Goal: Information Seeking & Learning: Learn about a topic

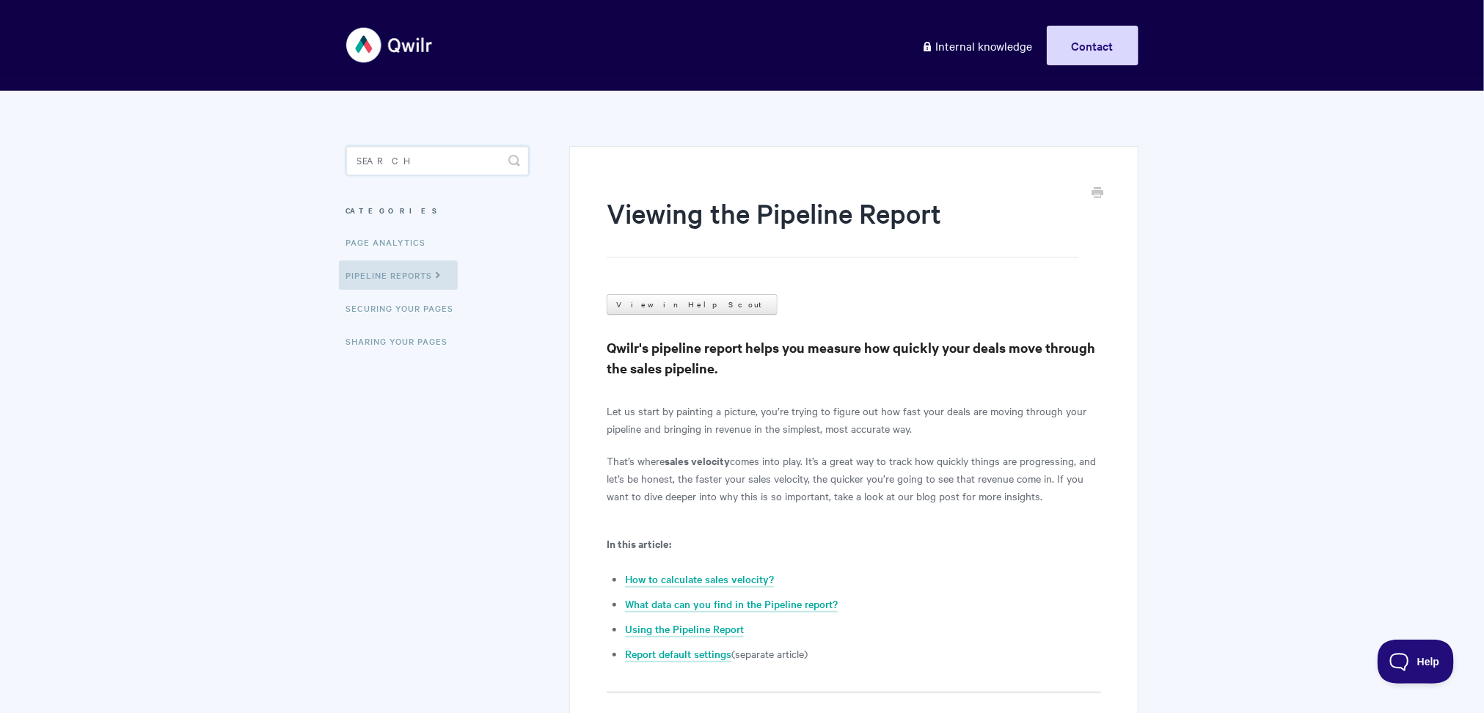
click at [430, 156] on input "Search" at bounding box center [437, 160] width 183 height 29
type input "pdf"
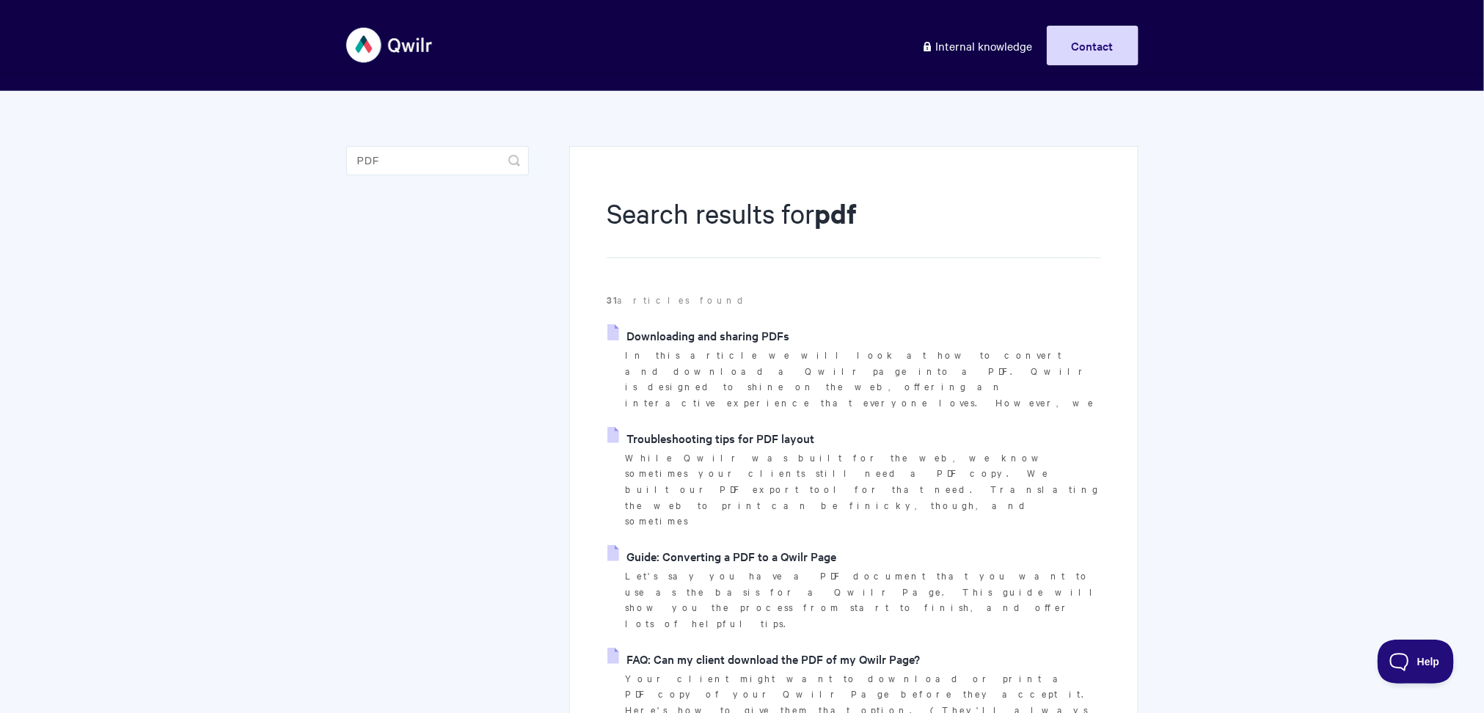
click at [725, 334] on link "Downloading and sharing PDFs" at bounding box center [698, 335] width 182 height 22
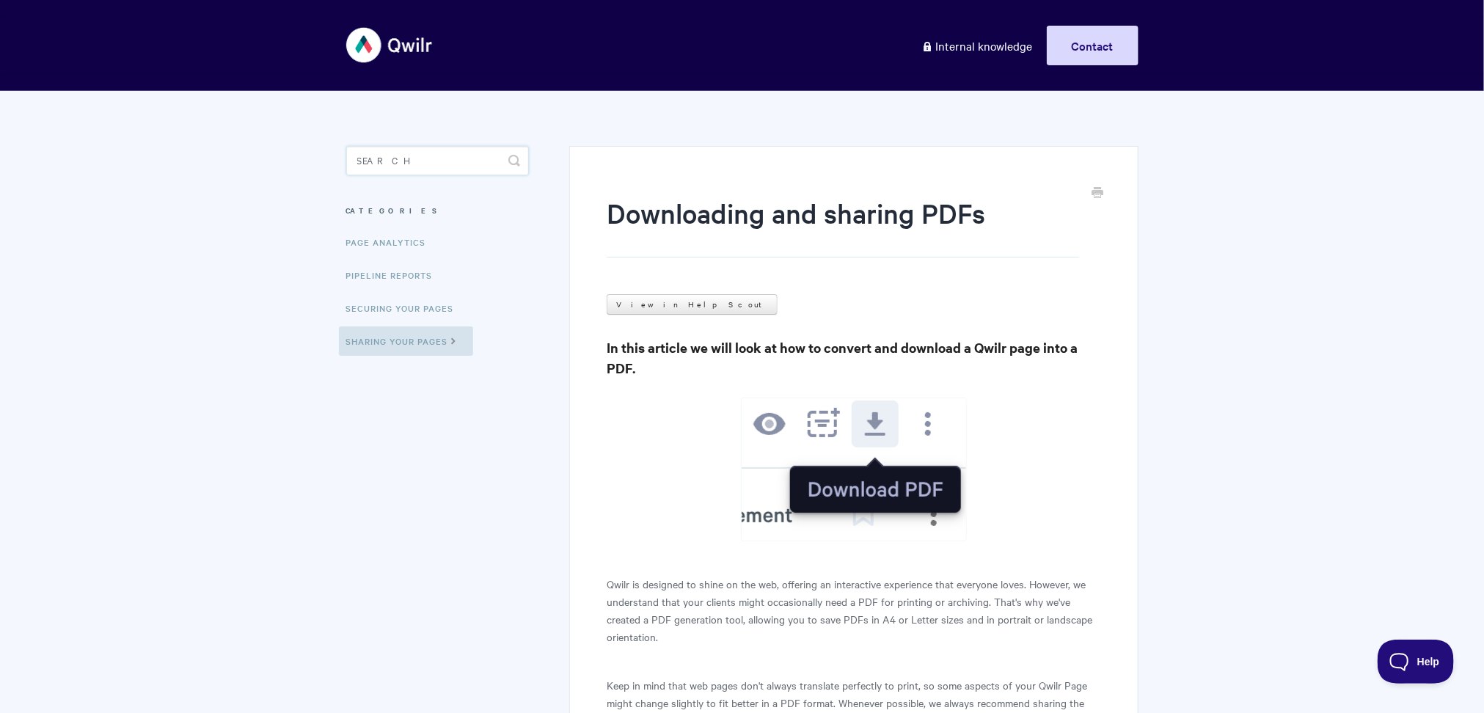
click at [431, 155] on input "Search" at bounding box center [437, 160] width 183 height 29
type input "analytics"
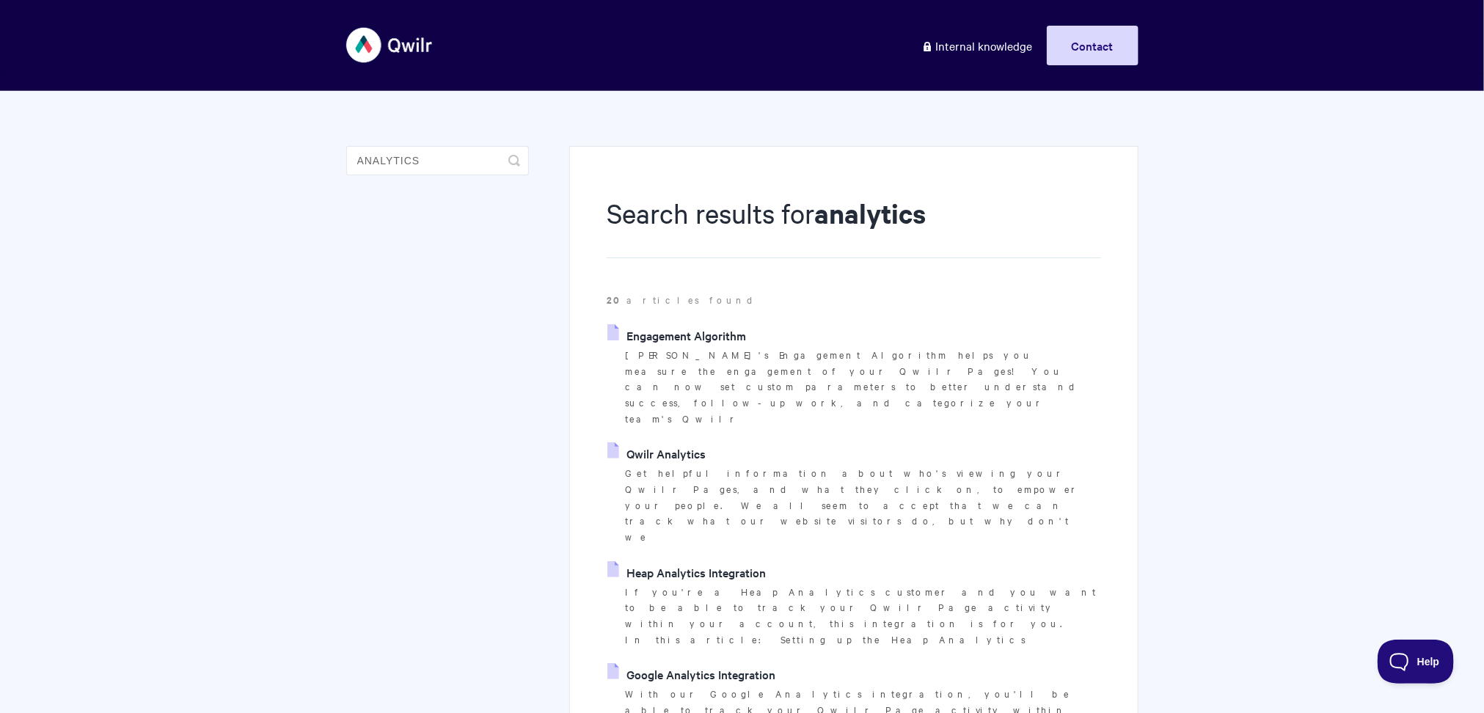
click at [678, 442] on link "Qwilr Analytics" at bounding box center [656, 453] width 98 height 22
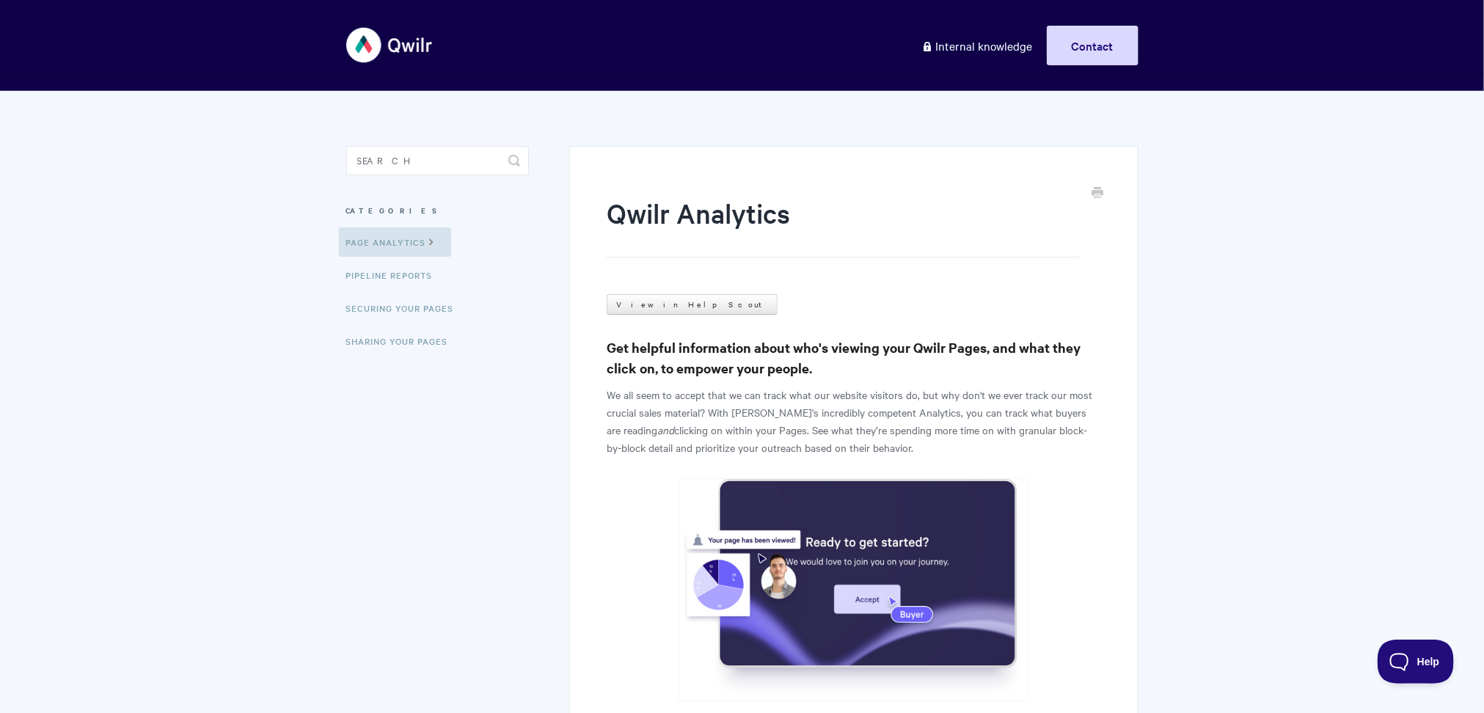
click at [629, 349] on h3 "Get helpful information about who's viewing your Qwilr Pages, and what they cli…" at bounding box center [854, 357] width 494 height 41
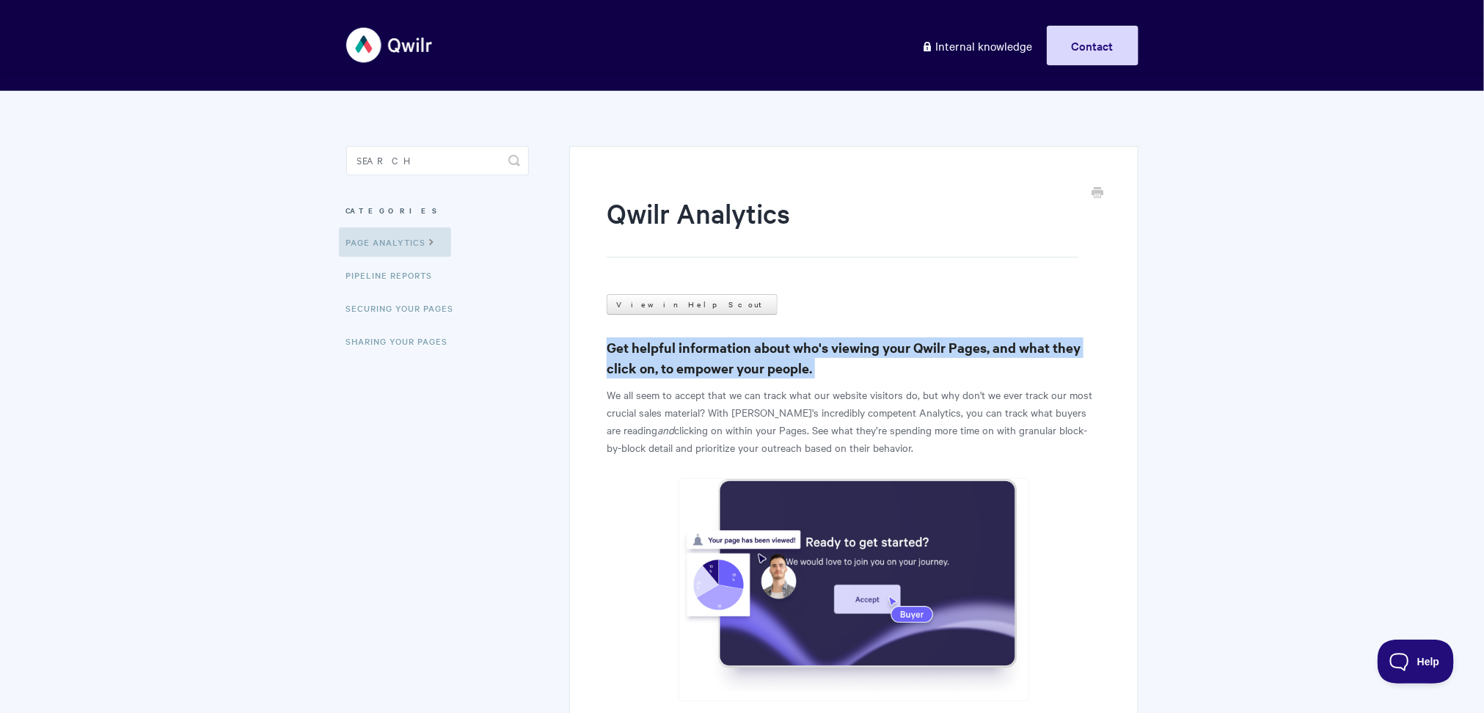
click at [629, 349] on h3 "Get helpful information about who's viewing your Qwilr Pages, and what they cli…" at bounding box center [854, 357] width 494 height 41
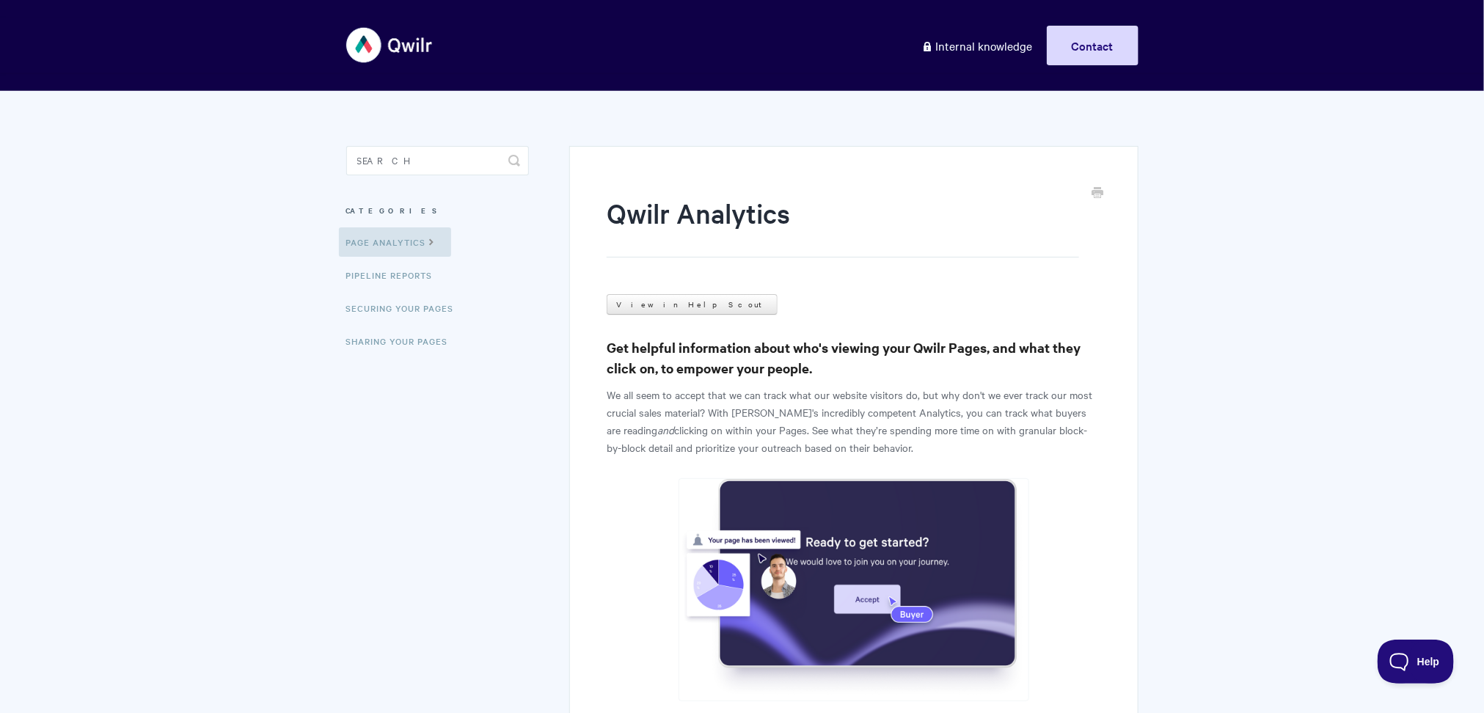
click at [633, 348] on h3 "Get helpful information about who's viewing your Qwilr Pages, and what they cli…" at bounding box center [854, 357] width 494 height 41
drag, startPoint x: 796, startPoint y: 348, endPoint x: 1007, endPoint y: 367, distance: 211.3
click at [1007, 367] on h3 "Get helpful information about who's viewing your Qwilr Pages, and what they cli…" at bounding box center [854, 357] width 494 height 41
copy h3 "who's viewing your Qwilr Pages, and what they click on, to empower your people."
